Goal: Information Seeking & Learning: Learn about a topic

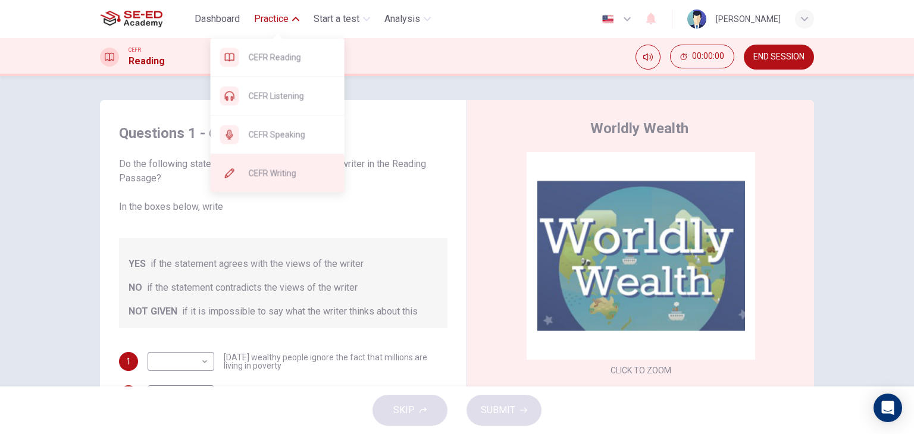
click at [281, 176] on span "CEFR Writing" at bounding box center [292, 173] width 86 height 14
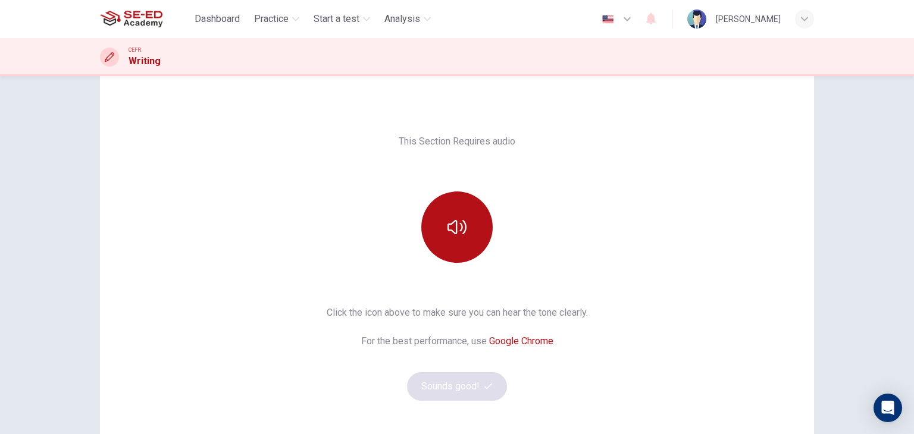
scroll to position [60, 0]
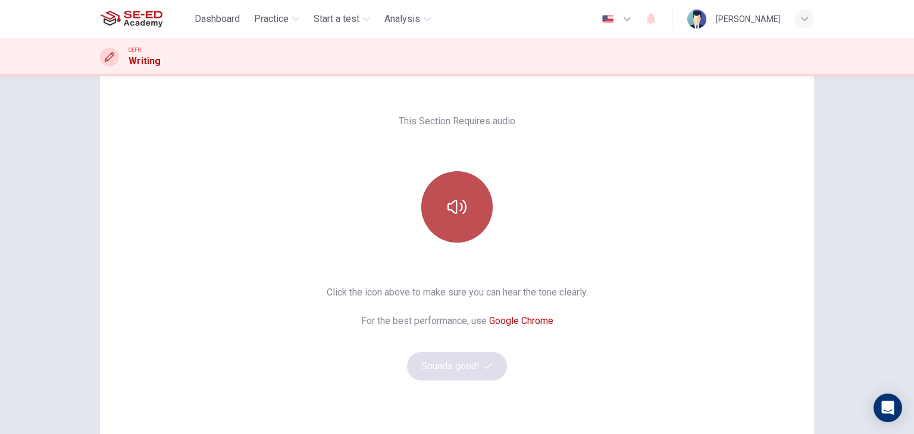
click at [452, 198] on icon "button" at bounding box center [456, 207] width 19 height 19
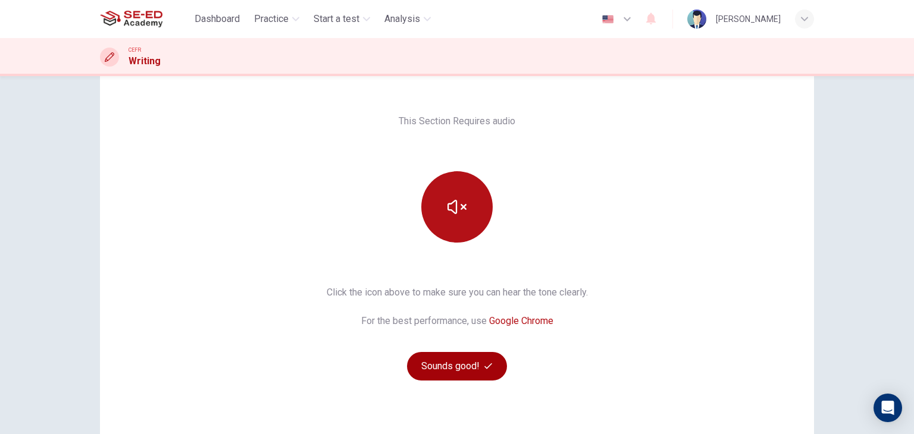
click at [479, 361] on button "Sounds good!" at bounding box center [457, 366] width 100 height 29
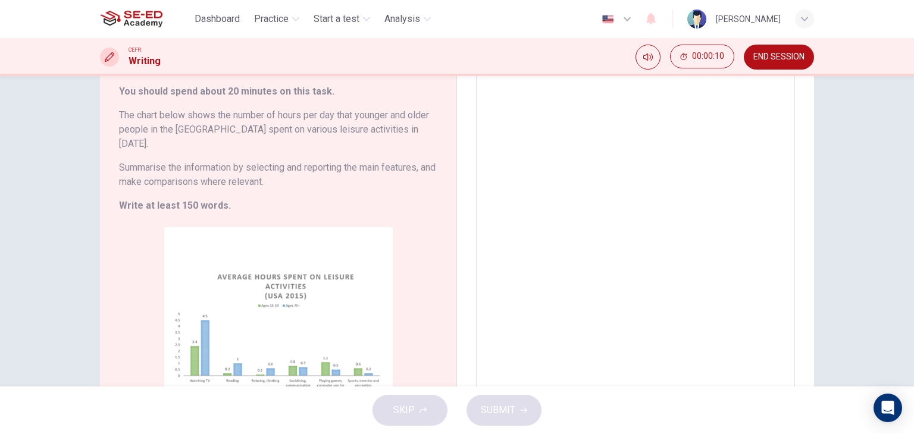
scroll to position [0, 0]
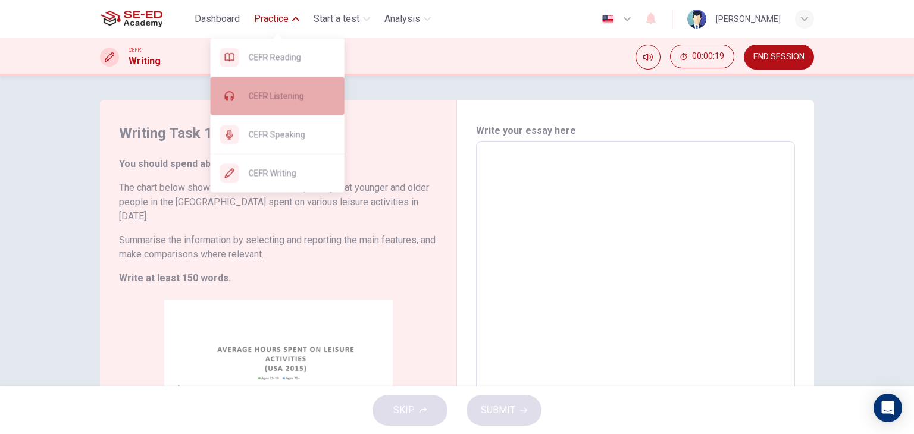
click at [276, 93] on span "CEFR Listening" at bounding box center [292, 96] width 86 height 14
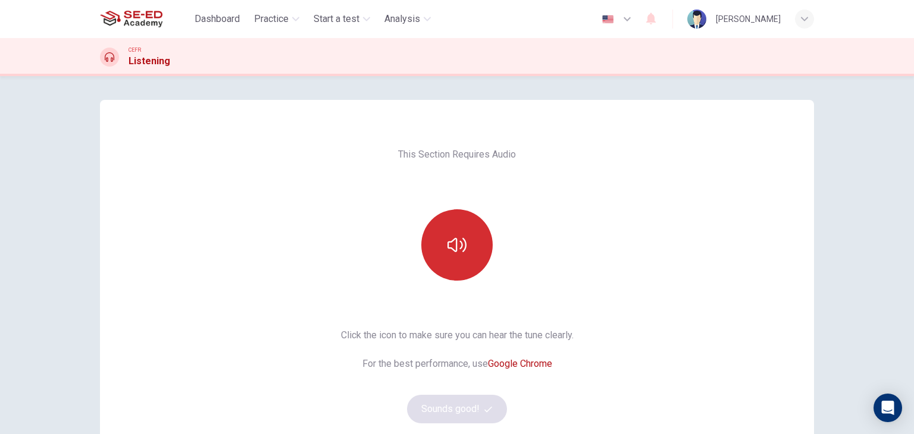
click at [468, 240] on button "button" at bounding box center [456, 244] width 71 height 71
click at [466, 248] on button "button" at bounding box center [456, 244] width 71 height 71
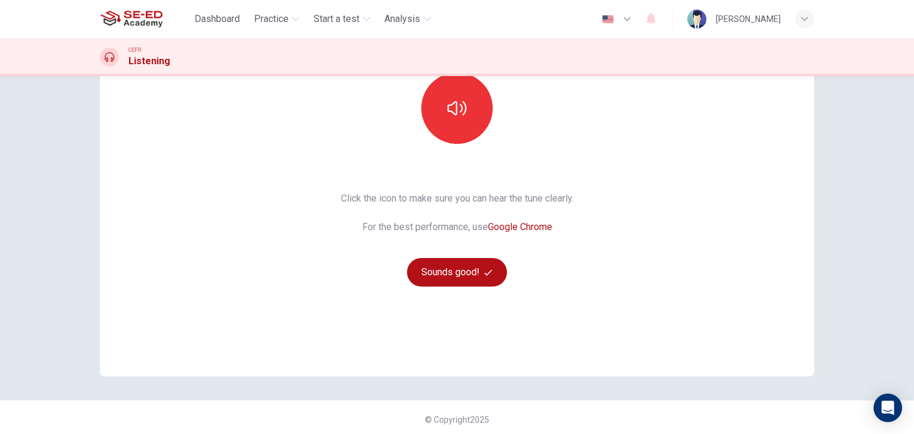
scroll to position [141, 0]
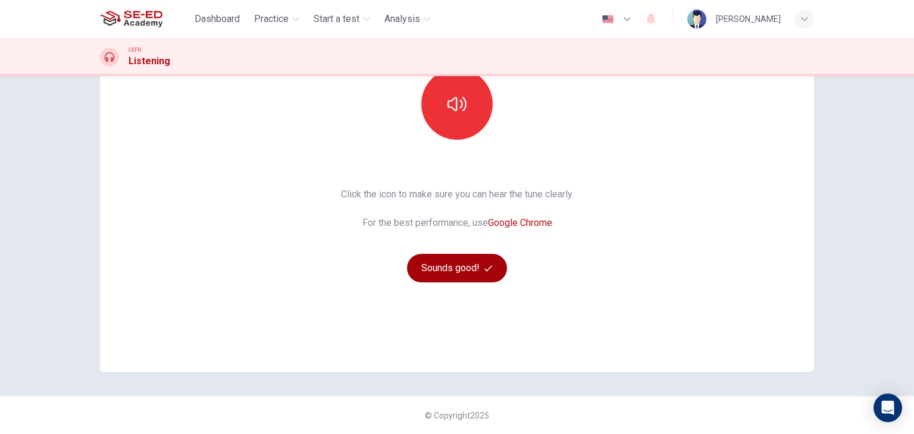
click at [441, 277] on button "Sounds good!" at bounding box center [457, 268] width 100 height 29
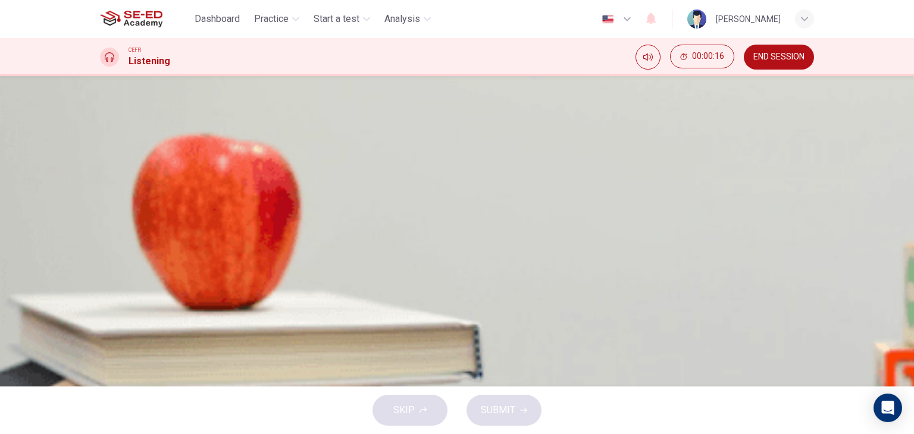
scroll to position [0, 0]
drag, startPoint x: 766, startPoint y: 60, endPoint x: 514, endPoint y: 72, distance: 252.0
click at [763, 58] on span "END SESSION" at bounding box center [778, 57] width 51 height 10
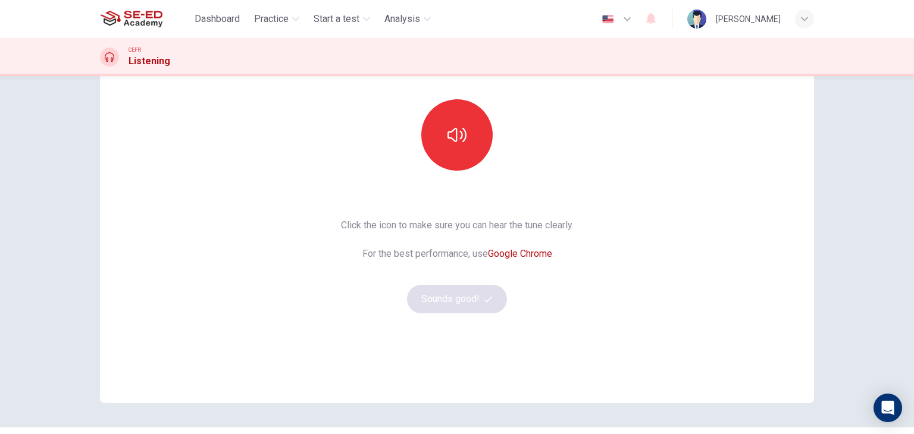
scroll to position [141, 0]
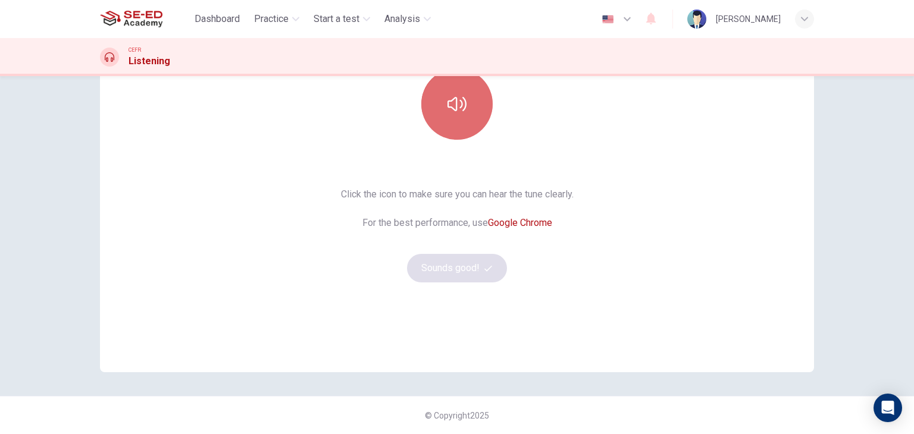
click at [464, 118] on button "button" at bounding box center [456, 103] width 71 height 71
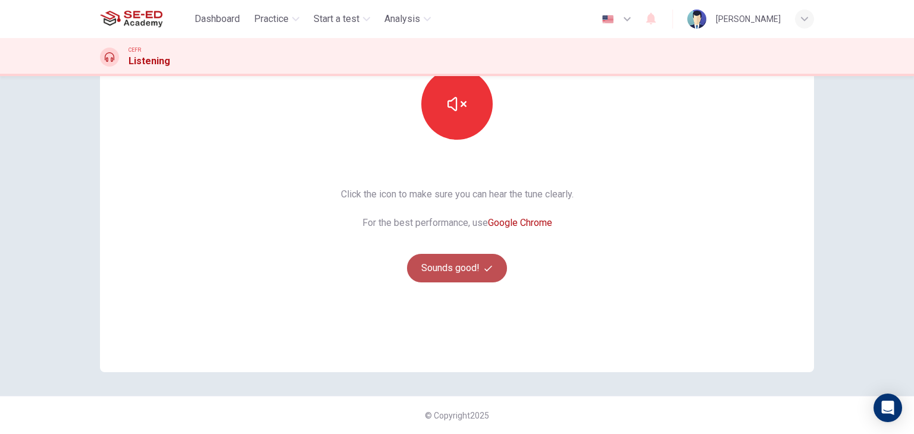
click at [479, 273] on button "Sounds good!" at bounding box center [457, 268] width 100 height 29
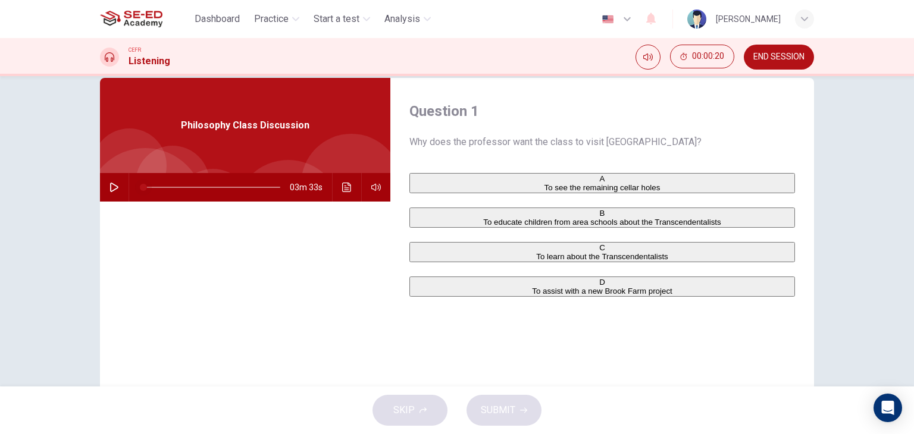
scroll to position [0, 0]
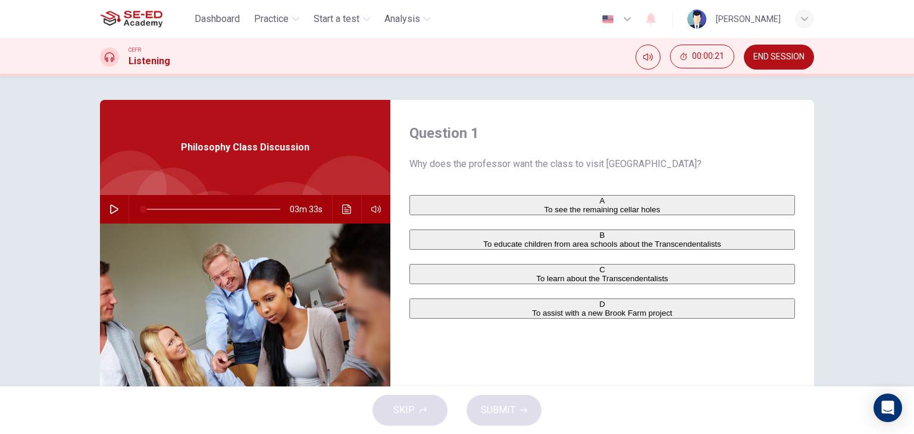
click at [110, 208] on icon "button" at bounding box center [114, 210] width 8 height 10
click at [349, 210] on button "Click to see the audio transcription" at bounding box center [346, 209] width 19 height 29
click at [105, 210] on button "button" at bounding box center [114, 209] width 19 height 29
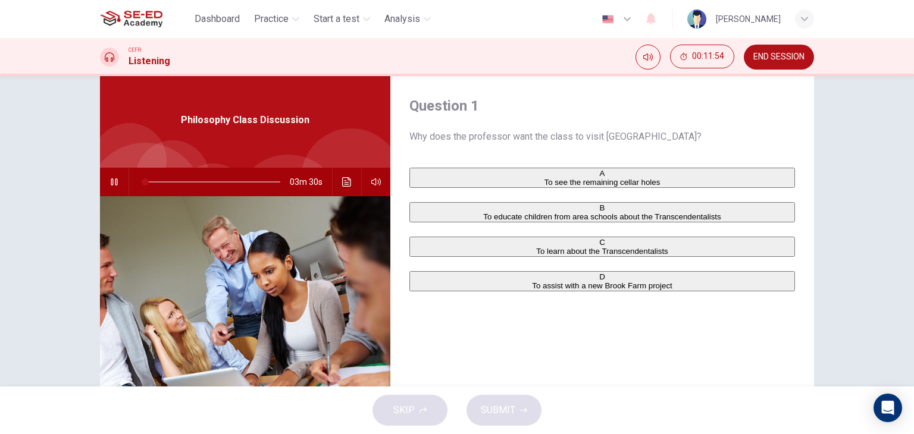
scroll to position [0, 0]
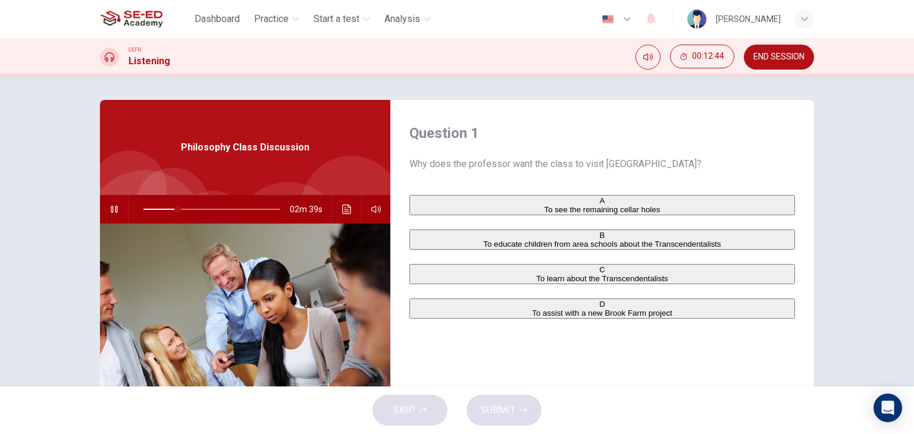
click at [418, 240] on div "B" at bounding box center [602, 235] width 383 height 9
click at [521, 410] on icon "button" at bounding box center [523, 410] width 7 height 5
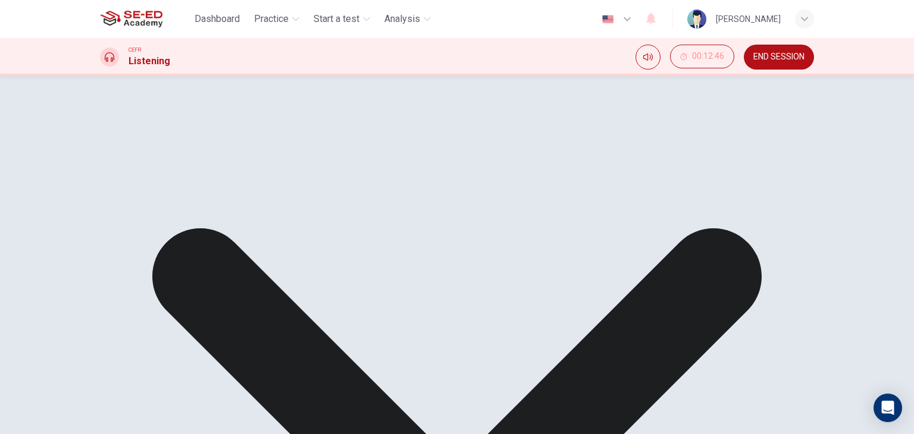
drag, startPoint x: 365, startPoint y: 415, endPoint x: 374, endPoint y: 403, distance: 14.9
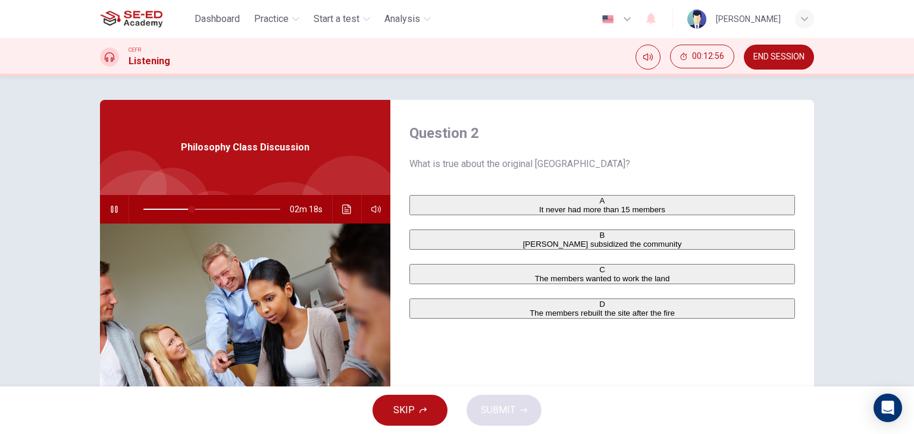
type input "35"
